Goal: Task Accomplishment & Management: Manage account settings

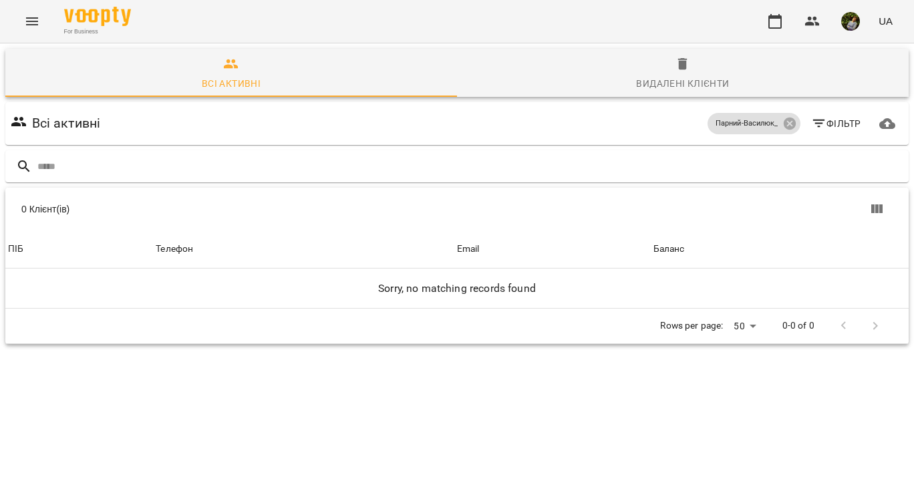
click at [31, 23] on icon "Menu" at bounding box center [32, 21] width 16 height 16
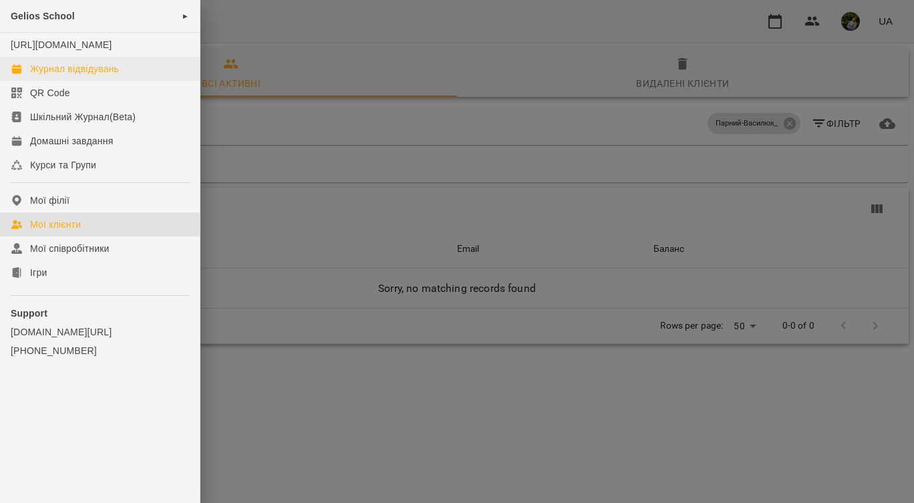
click at [55, 75] on link "Журнал відвідувань" at bounding box center [100, 69] width 200 height 24
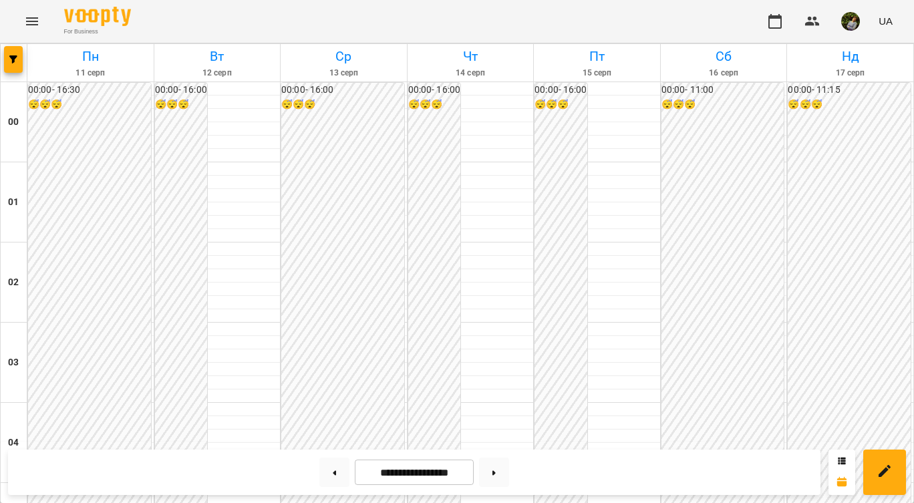
scroll to position [1139, 0]
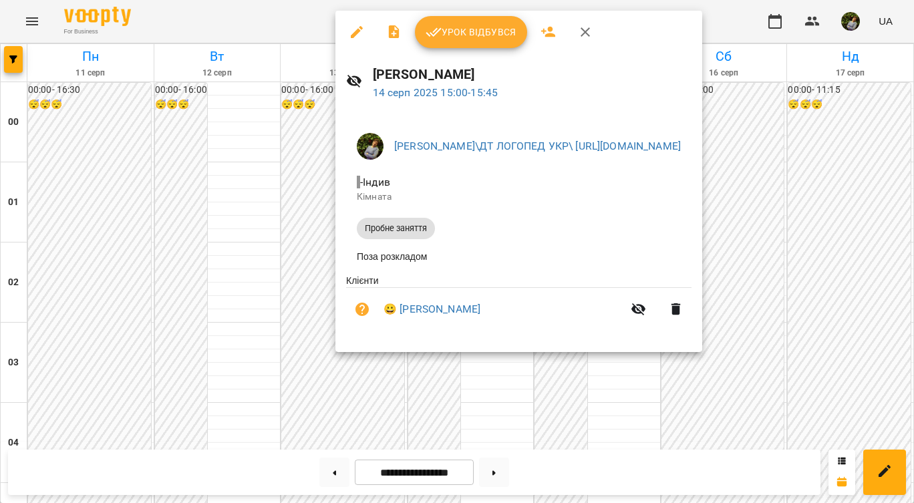
click at [497, 418] on div at bounding box center [457, 251] width 914 height 503
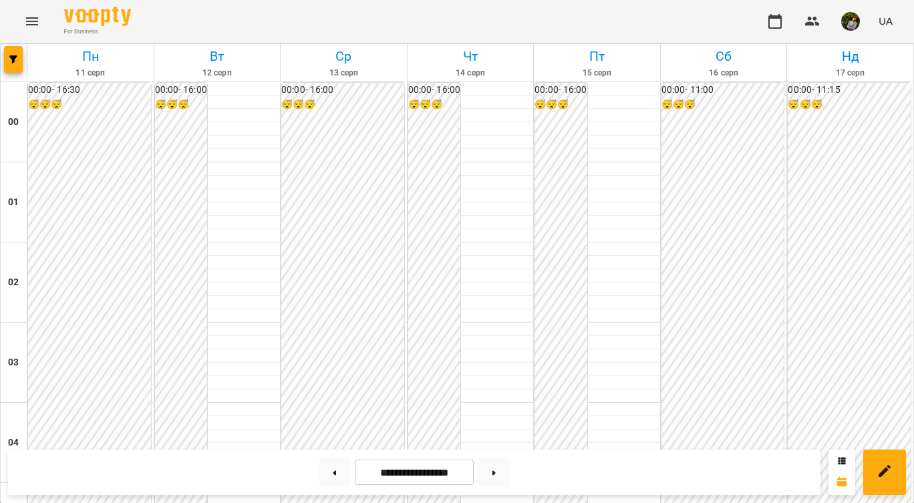
scroll to position [1109, 0]
click at [498, 467] on button at bounding box center [494, 472] width 30 height 29
type input "**********"
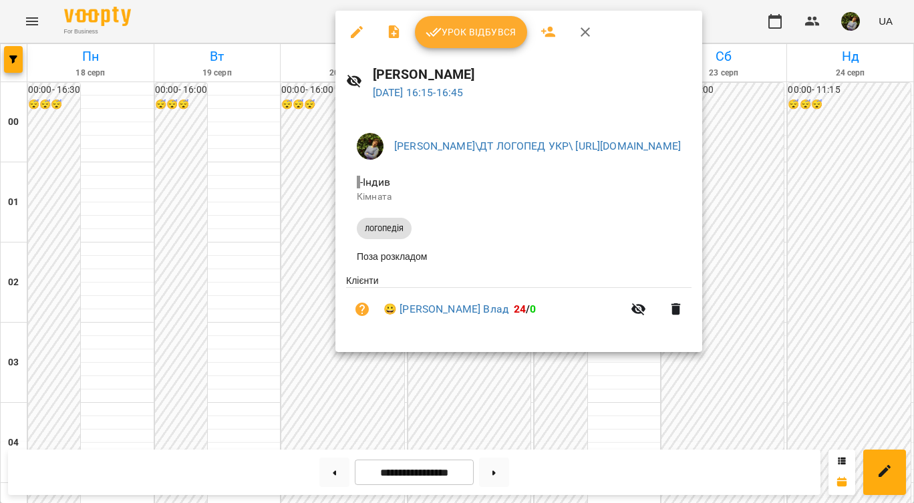
click at [509, 427] on div at bounding box center [457, 251] width 914 height 503
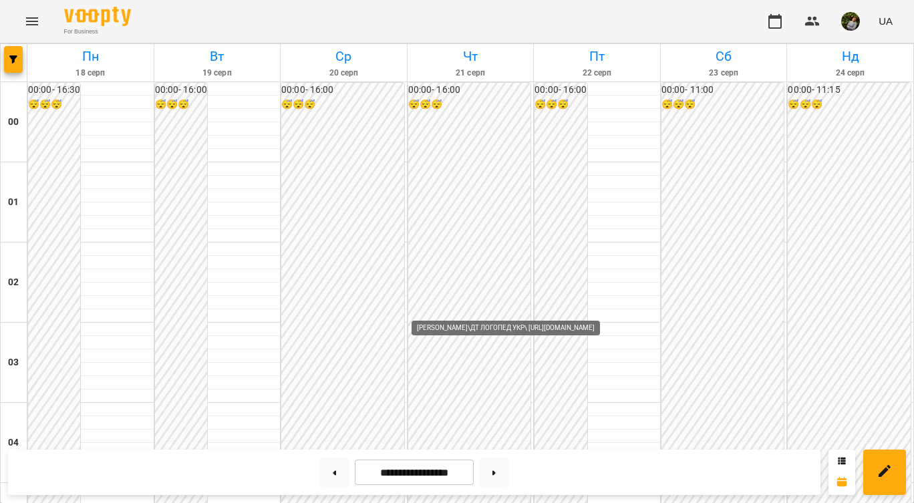
scroll to position [1563, 0]
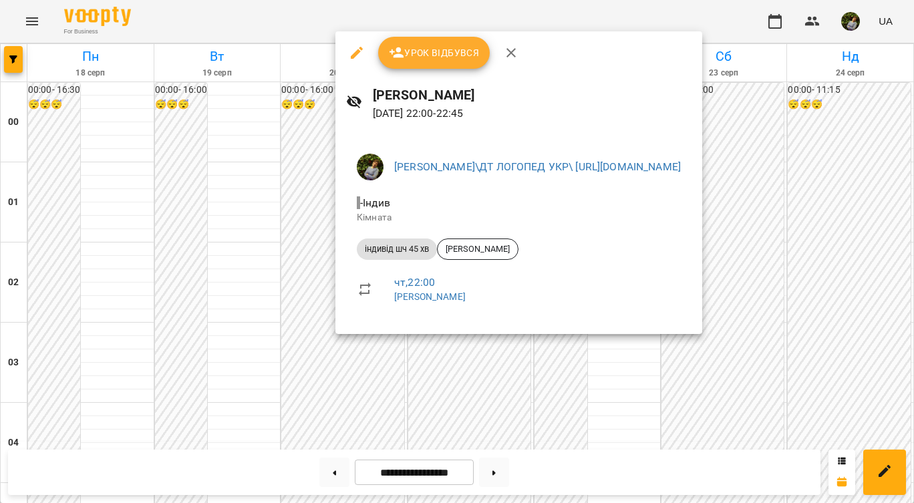
click at [505, 390] on div at bounding box center [457, 251] width 914 height 503
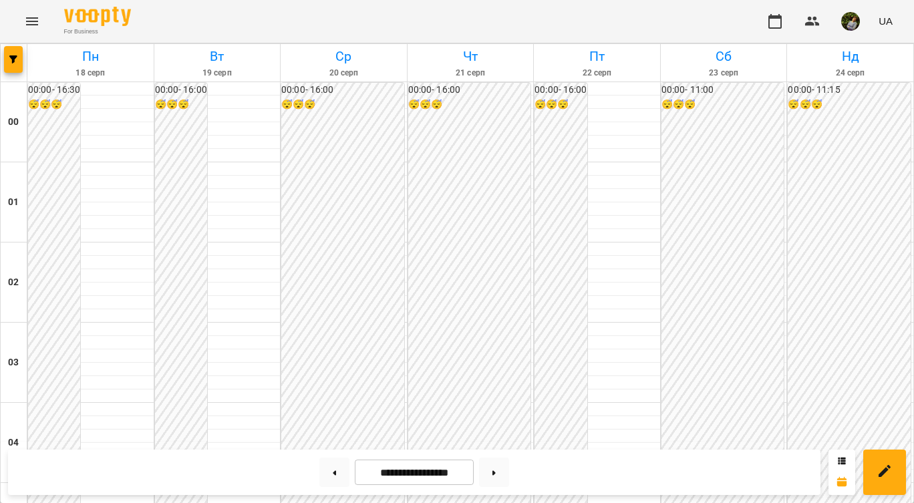
scroll to position [1299, 0]
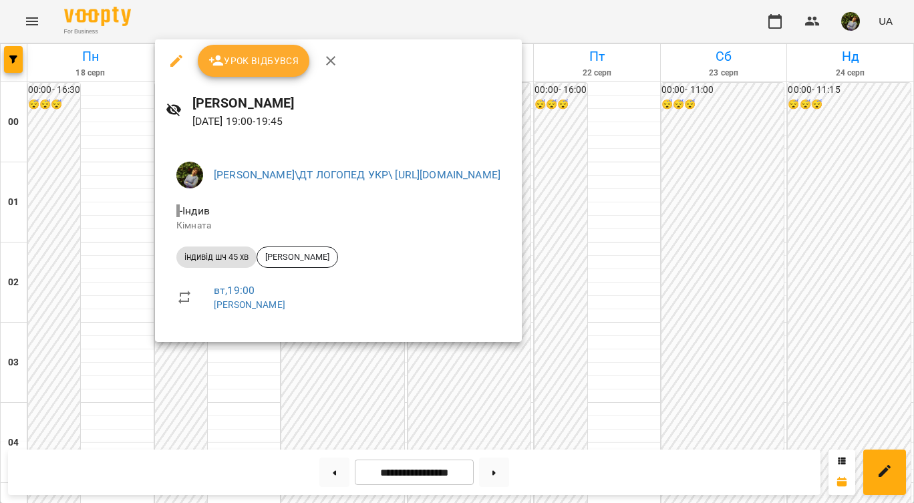
click at [56, 247] on div at bounding box center [457, 251] width 914 height 503
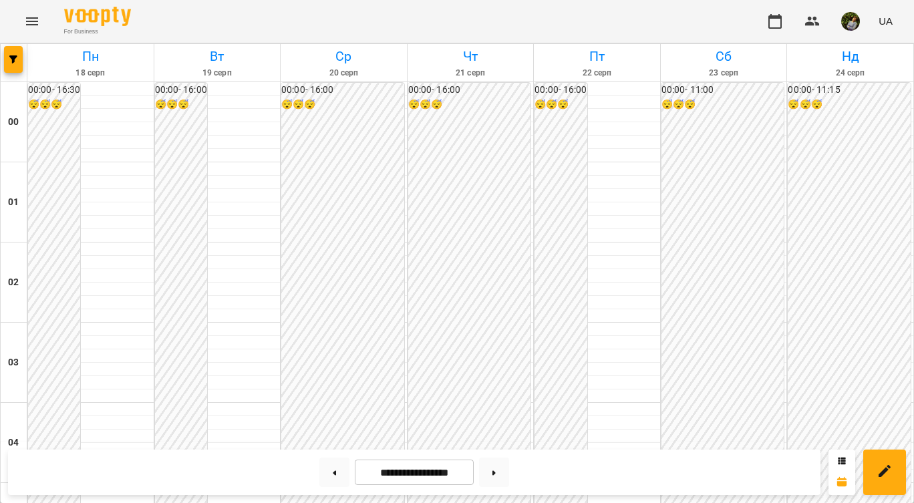
scroll to position [1233, 0]
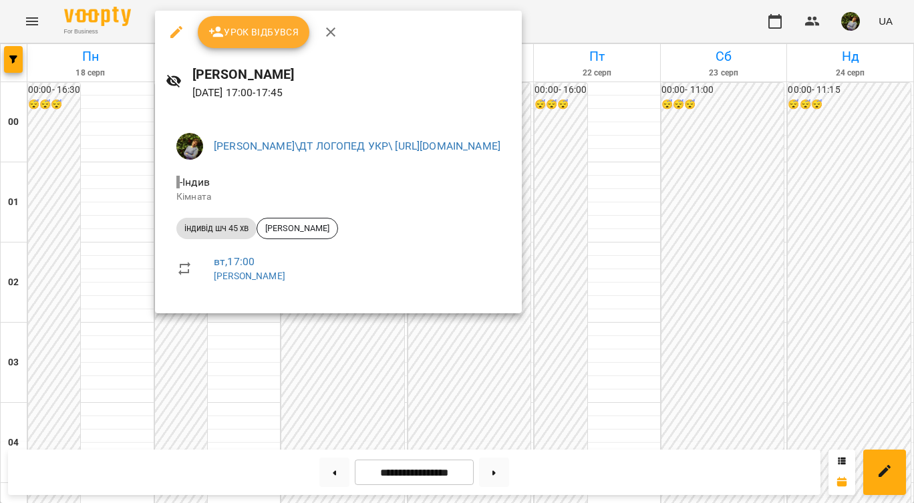
click at [76, 322] on div at bounding box center [457, 251] width 914 height 503
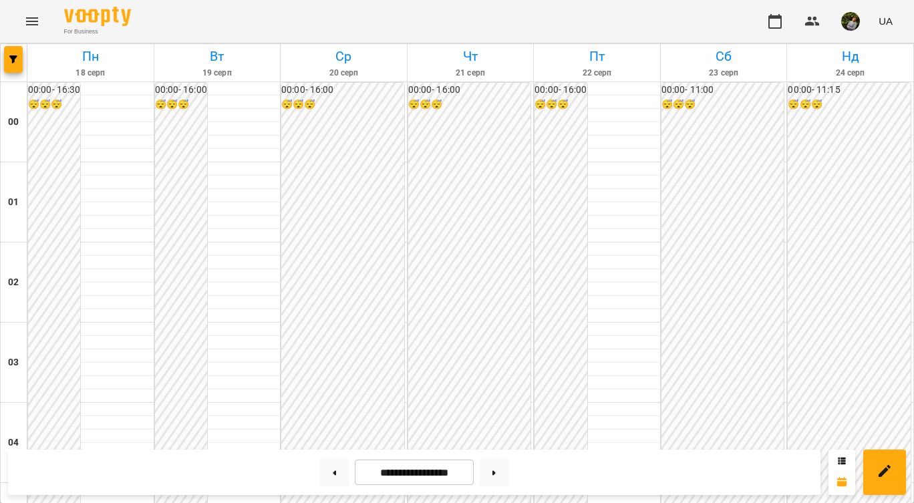
scroll to position [1280, 0]
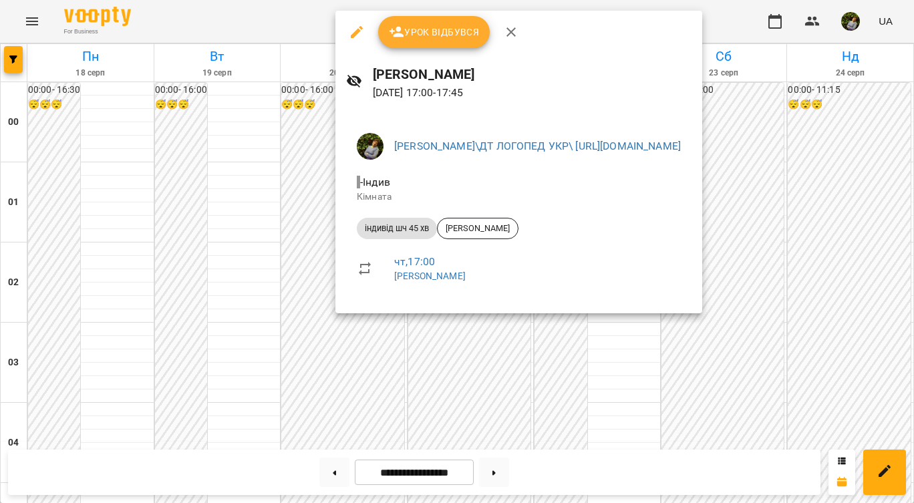
click at [498, 360] on div at bounding box center [457, 251] width 914 height 503
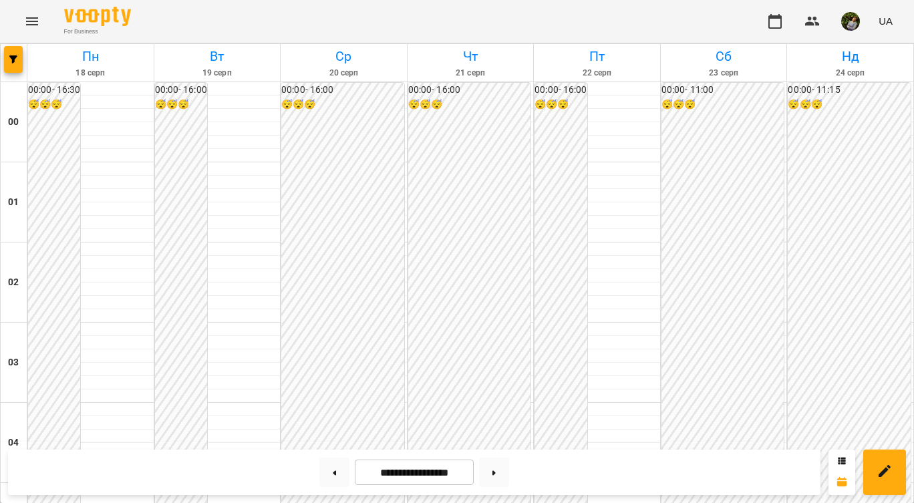
scroll to position [1357, 0]
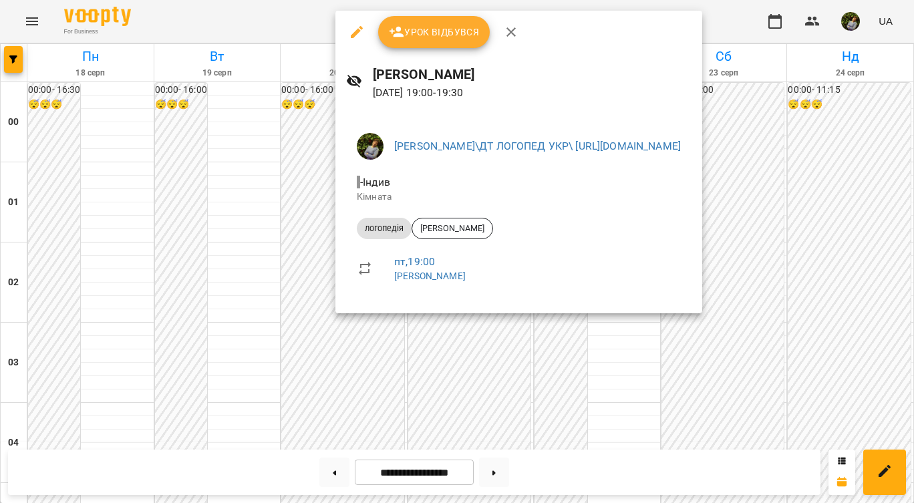
click at [496, 339] on div at bounding box center [457, 251] width 914 height 503
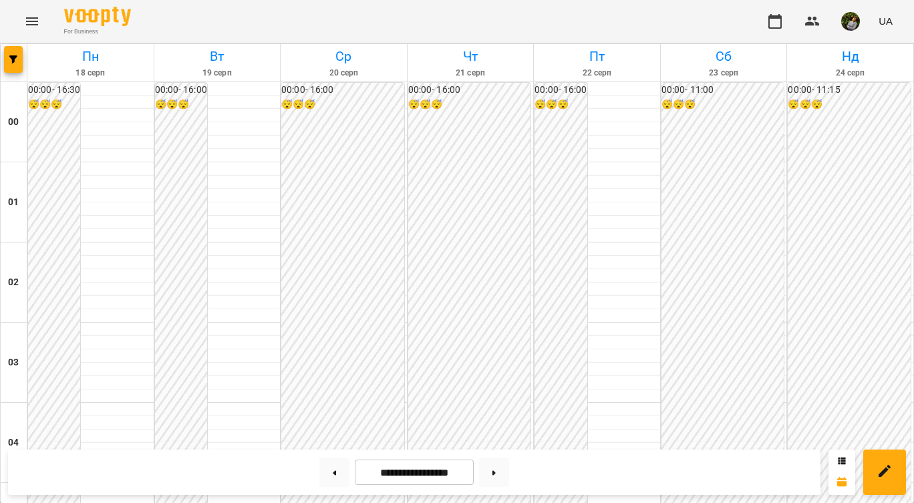
scroll to position [1308, 0]
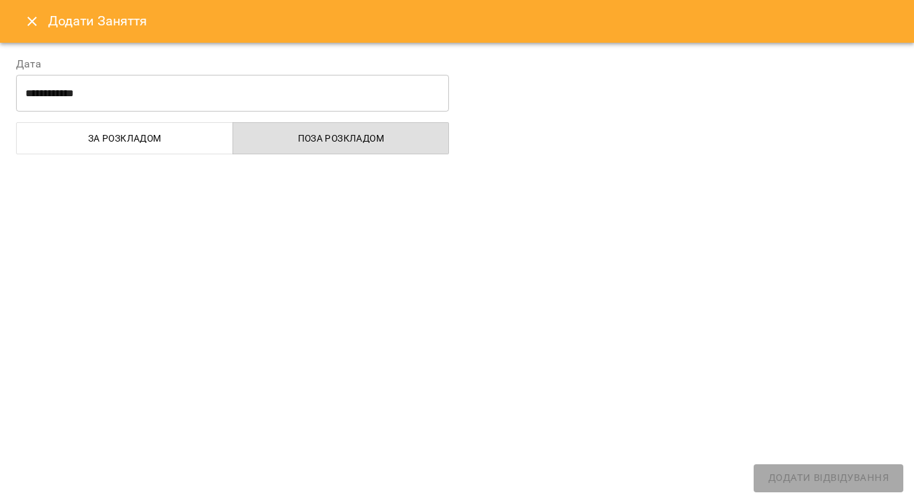
select select "**********"
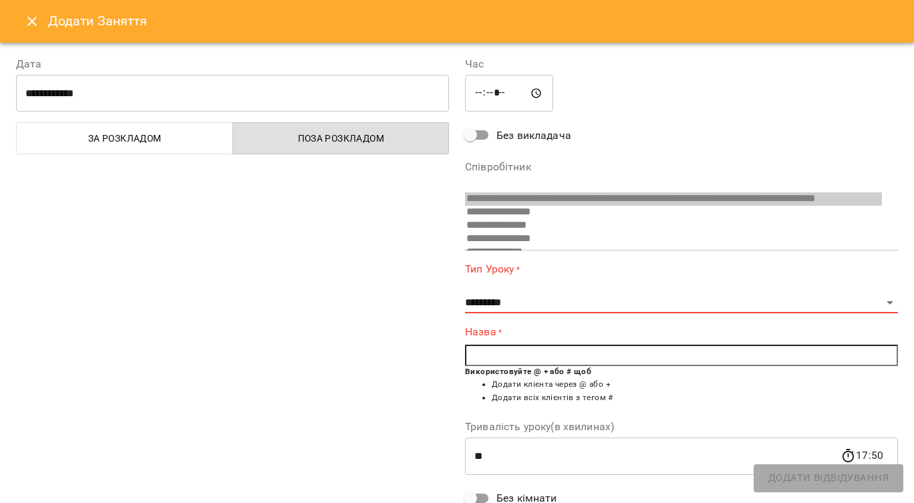
click at [29, 17] on icon "Close" at bounding box center [31, 21] width 9 height 9
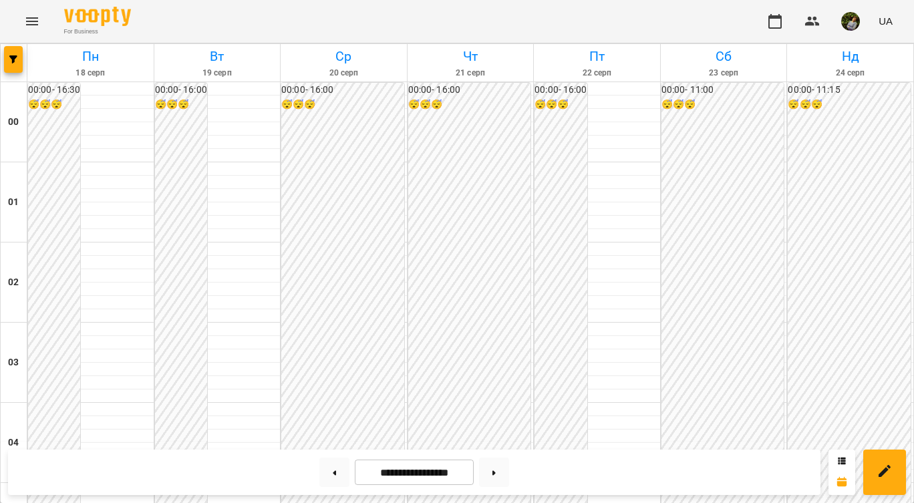
scroll to position [1393, 0]
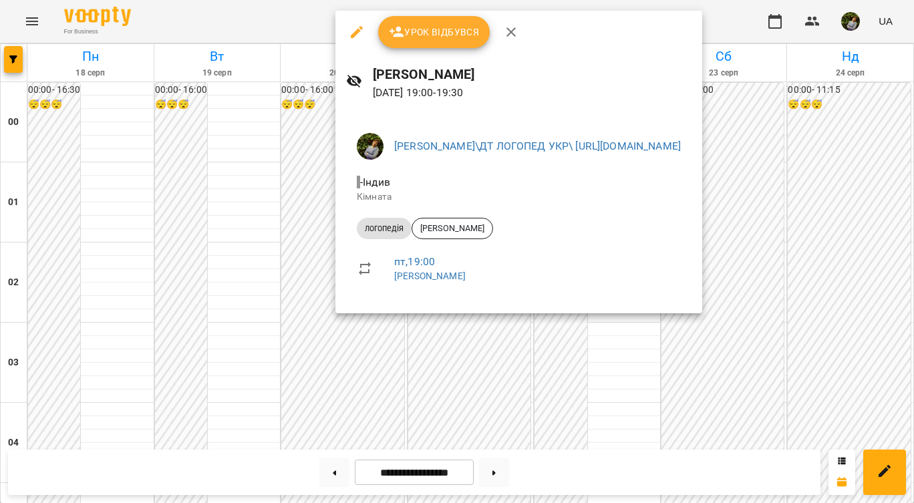
click at [493, 337] on div at bounding box center [457, 251] width 914 height 503
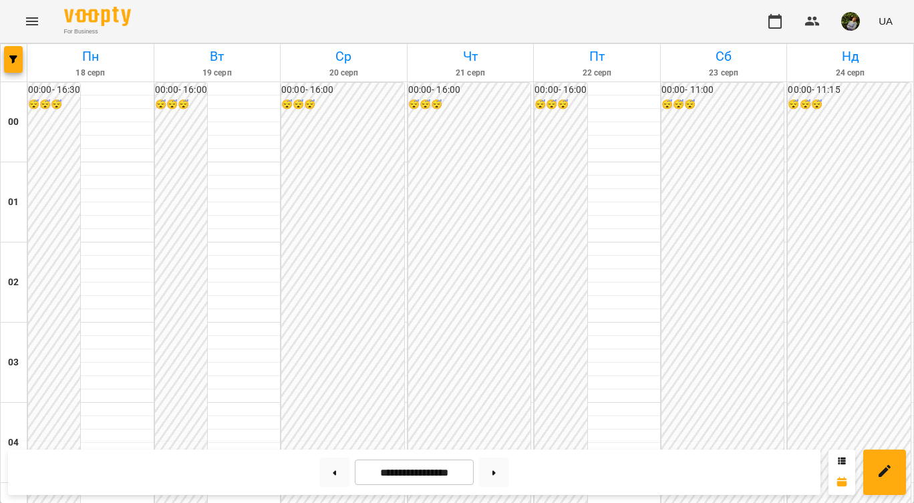
scroll to position [1485, 0]
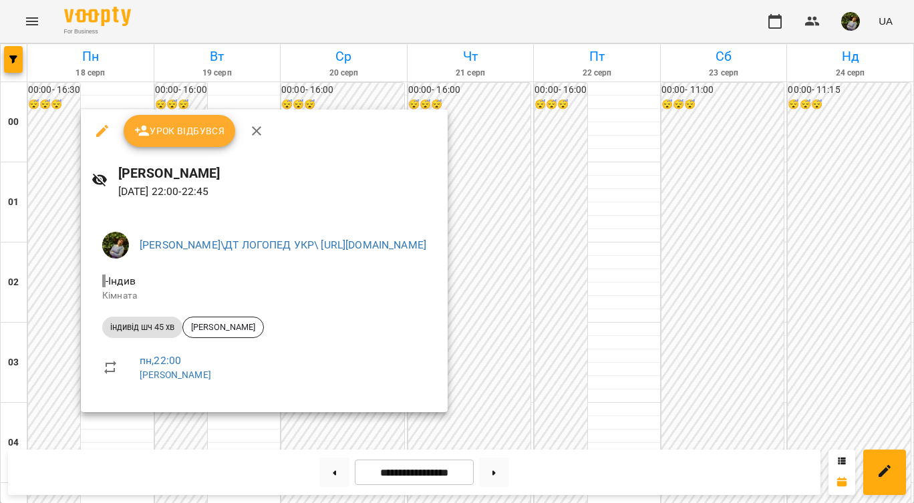
click at [110, 432] on div at bounding box center [457, 251] width 914 height 503
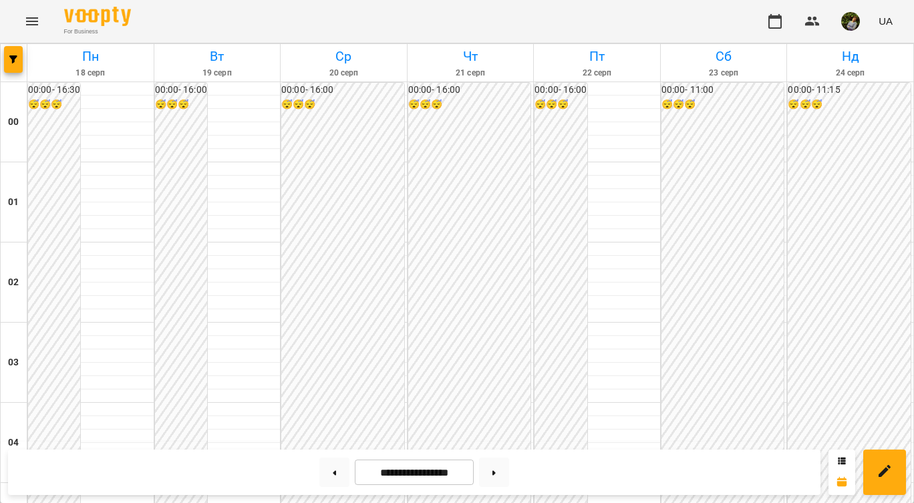
scroll to position [1056, 0]
click at [325, 477] on button at bounding box center [334, 472] width 30 height 29
type input "**********"
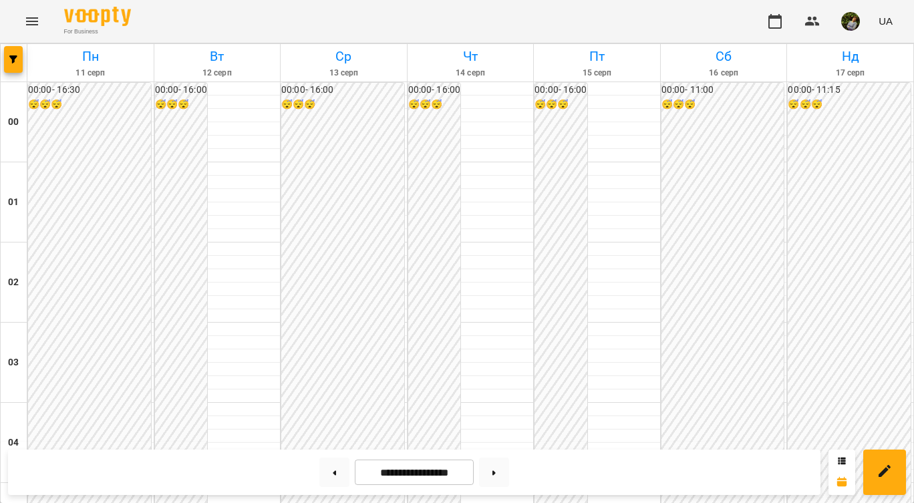
scroll to position [1134, 0]
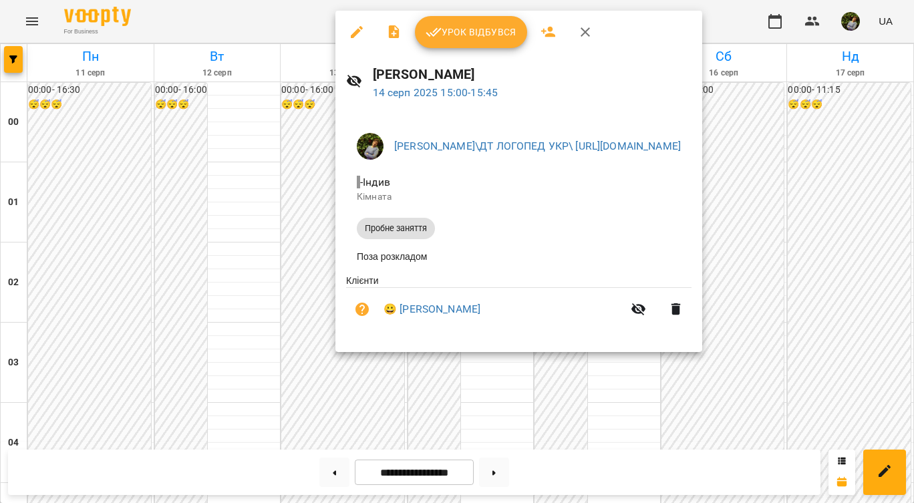
click at [476, 406] on div at bounding box center [457, 251] width 914 height 503
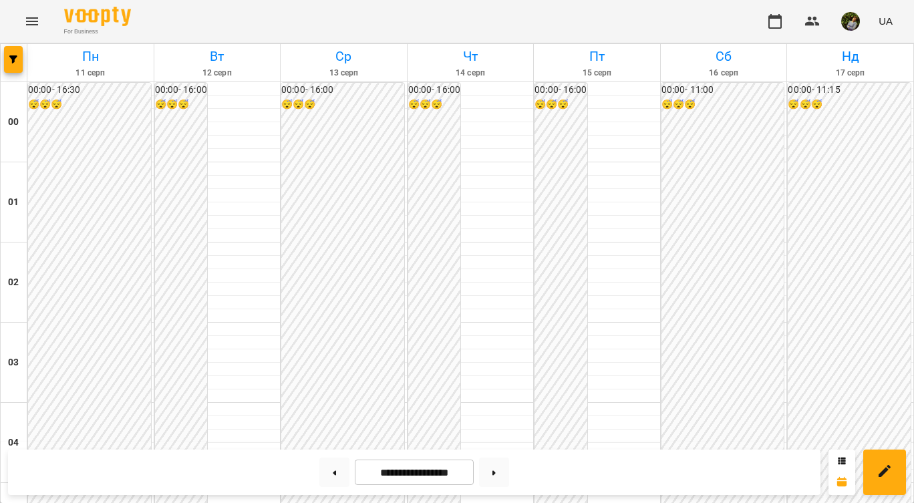
scroll to position [1563, 0]
